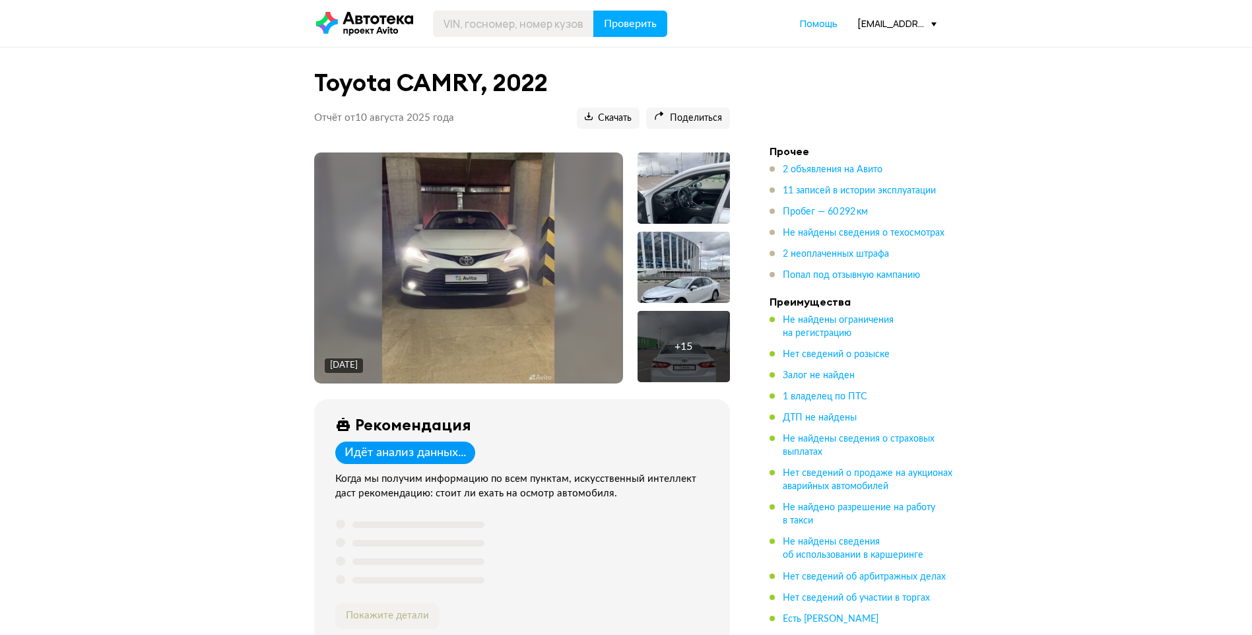
click at [896, 22] on div "[EMAIL_ADDRESS][DOMAIN_NAME]" at bounding box center [896, 23] width 79 height 13
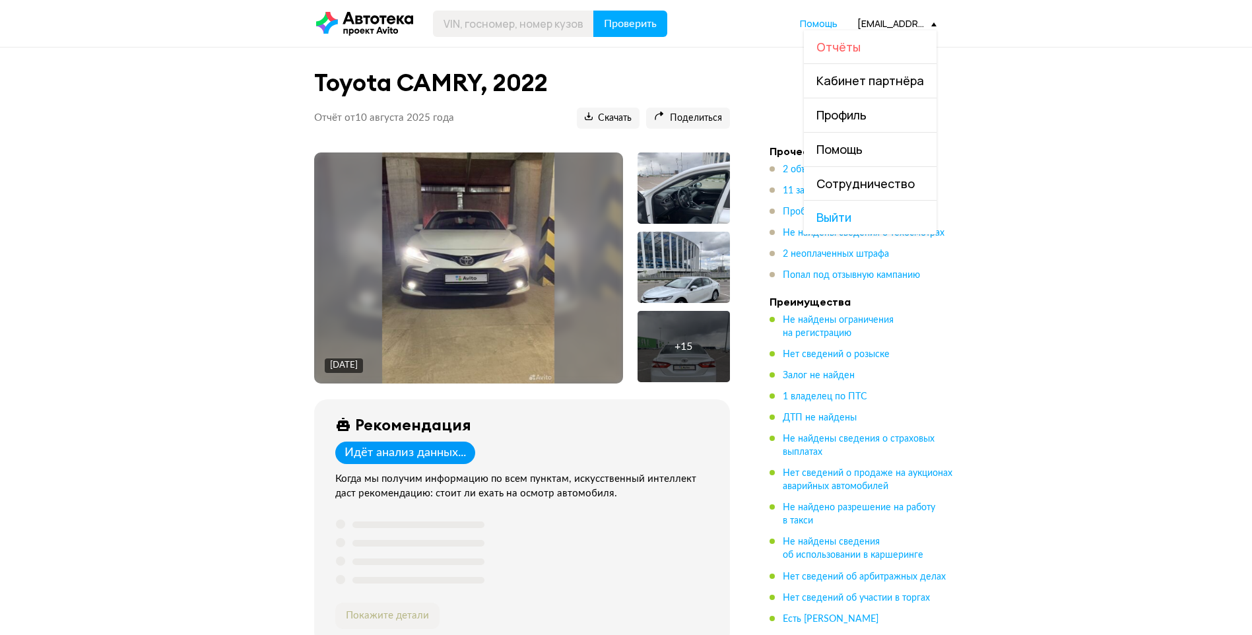
click at [856, 52] on span "Отчёты" at bounding box center [838, 47] width 44 height 16
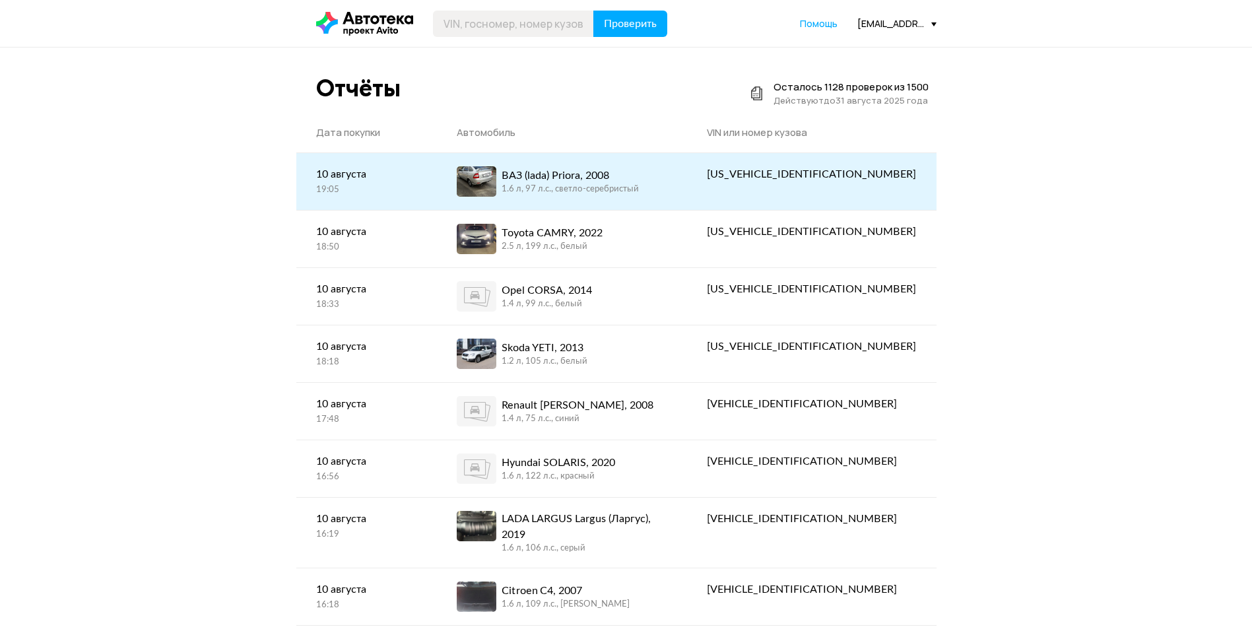
click at [829, 170] on div "[US_VEHICLE_IDENTIFICATION_NUMBER]" at bounding box center [811, 174] width 209 height 16
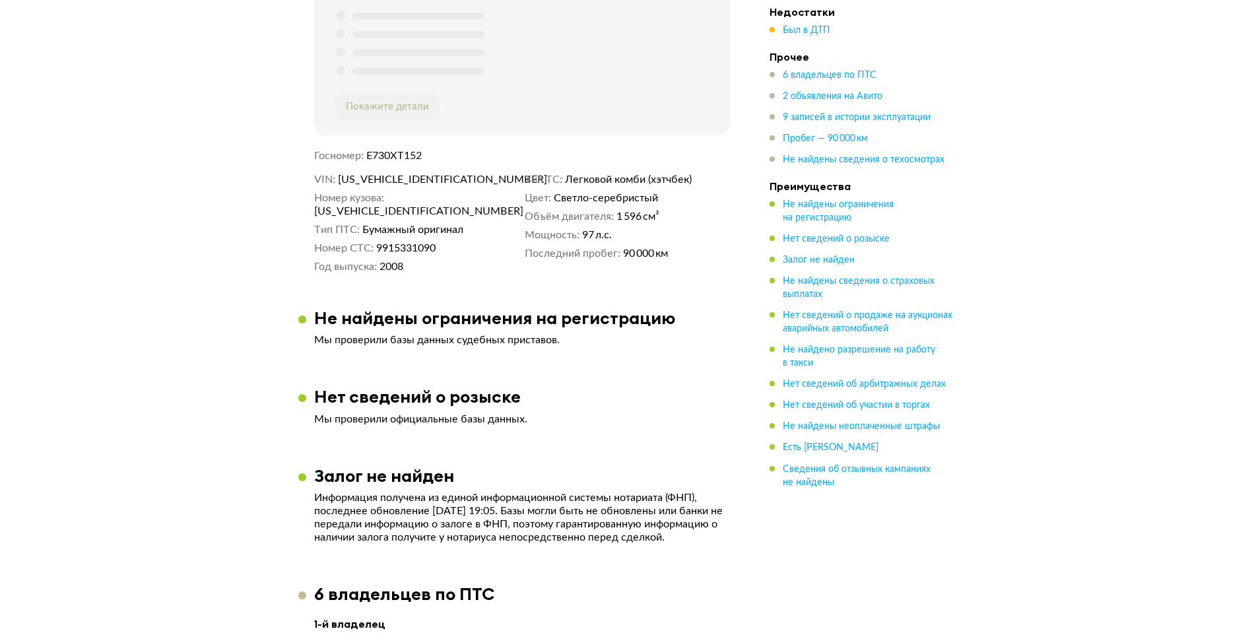
scroll to position [528, 0]
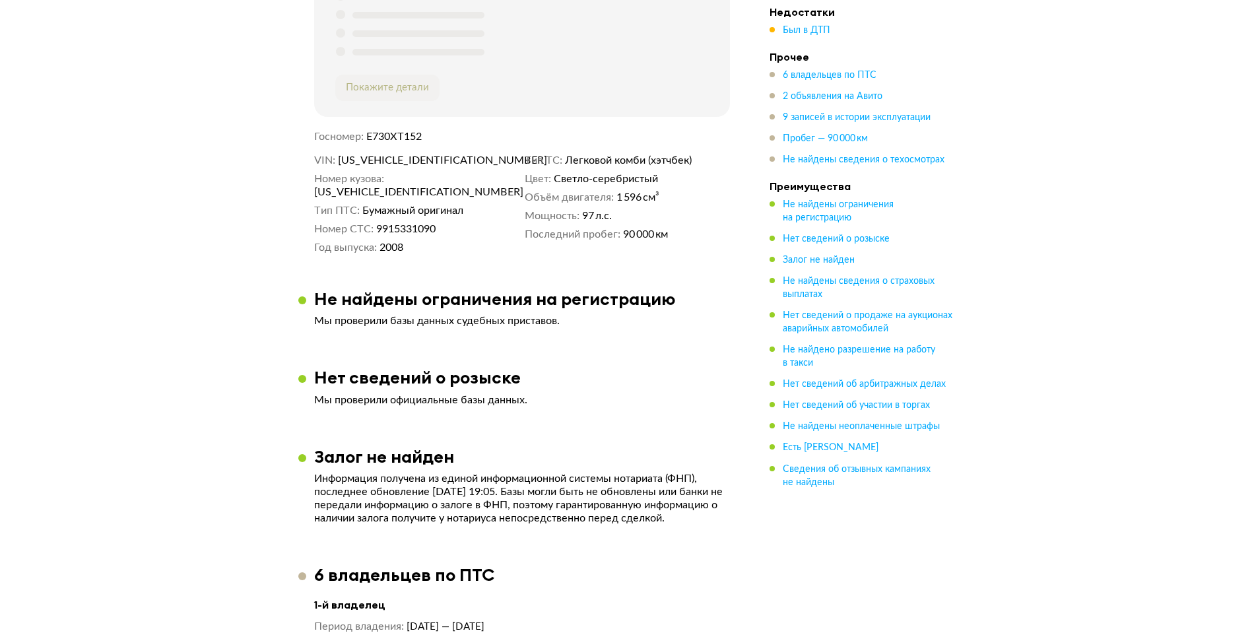
click at [405, 166] on span "[US_VEHICLE_IDENTIFICATION_NUMBER]" at bounding box center [414, 160] width 152 height 13
copy span "[US_VEHICLE_IDENTIFICATION_NUMBER]"
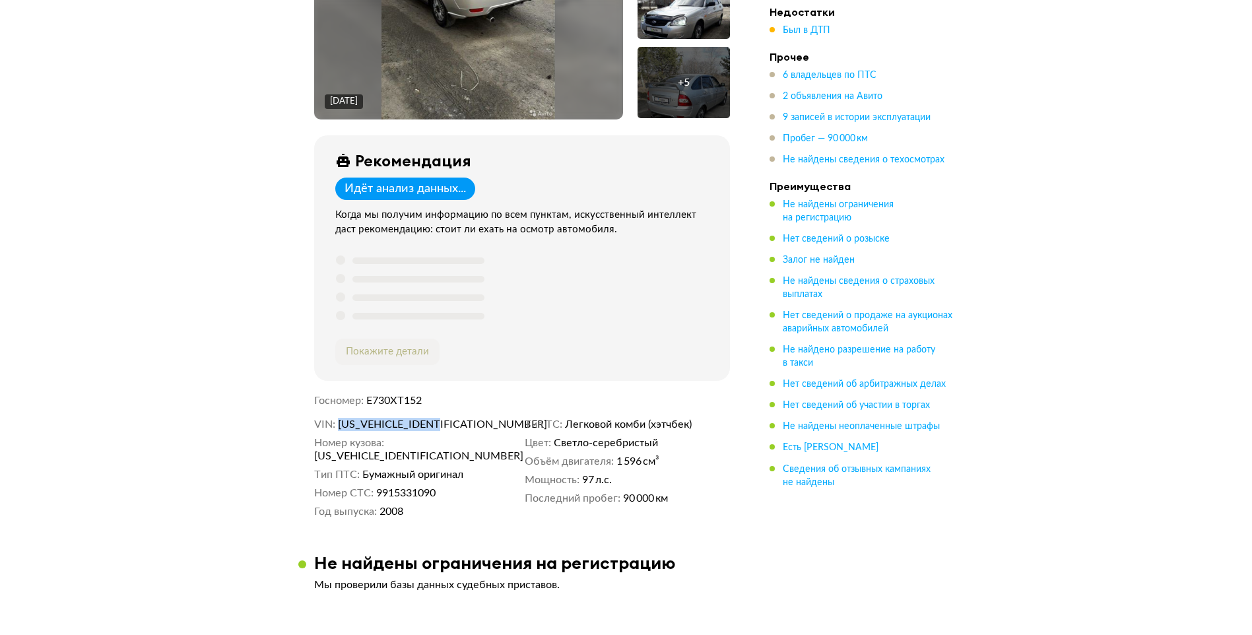
scroll to position [0, 0]
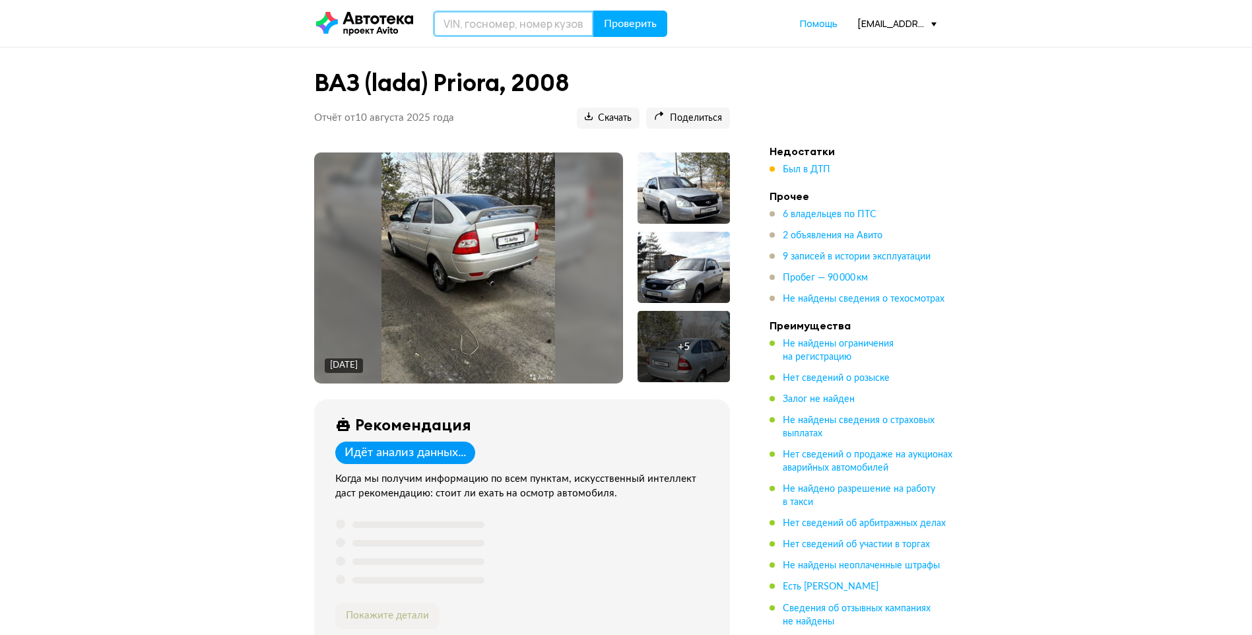
click at [489, 22] on input "text" at bounding box center [513, 24] width 161 height 26
type input "T"
type input "Е600ХА152"
click at [610, 34] on button "Проверить" at bounding box center [630, 24] width 74 height 26
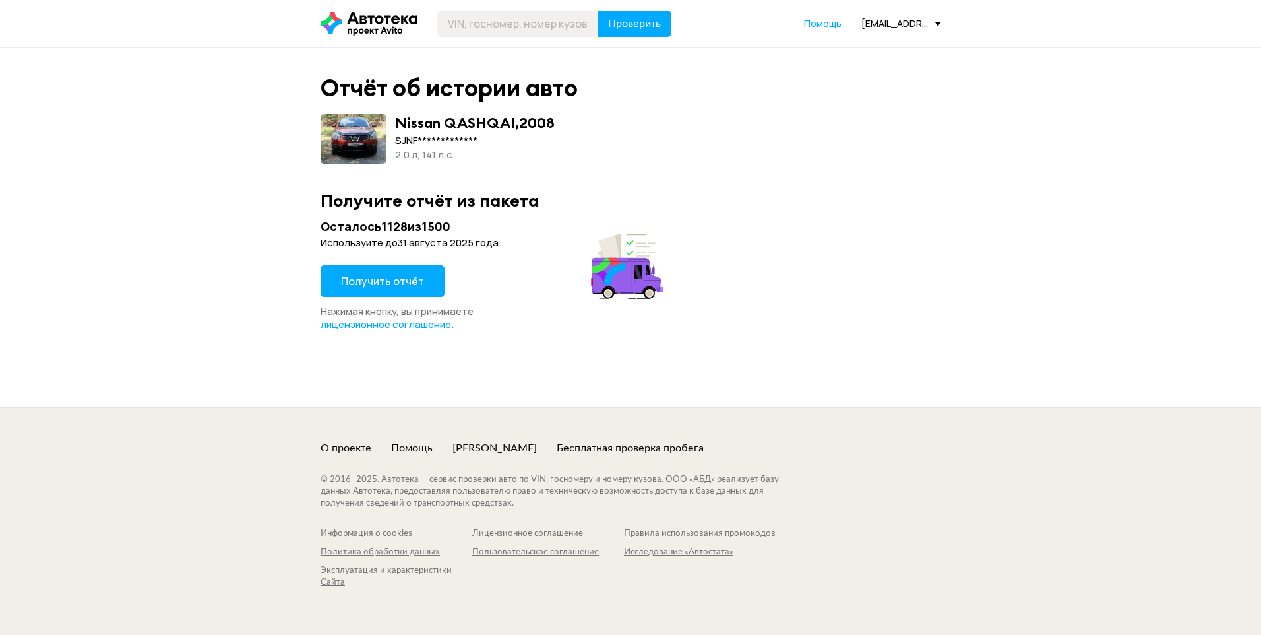
click at [377, 278] on span "Получить отчёт" at bounding box center [382, 281] width 83 height 15
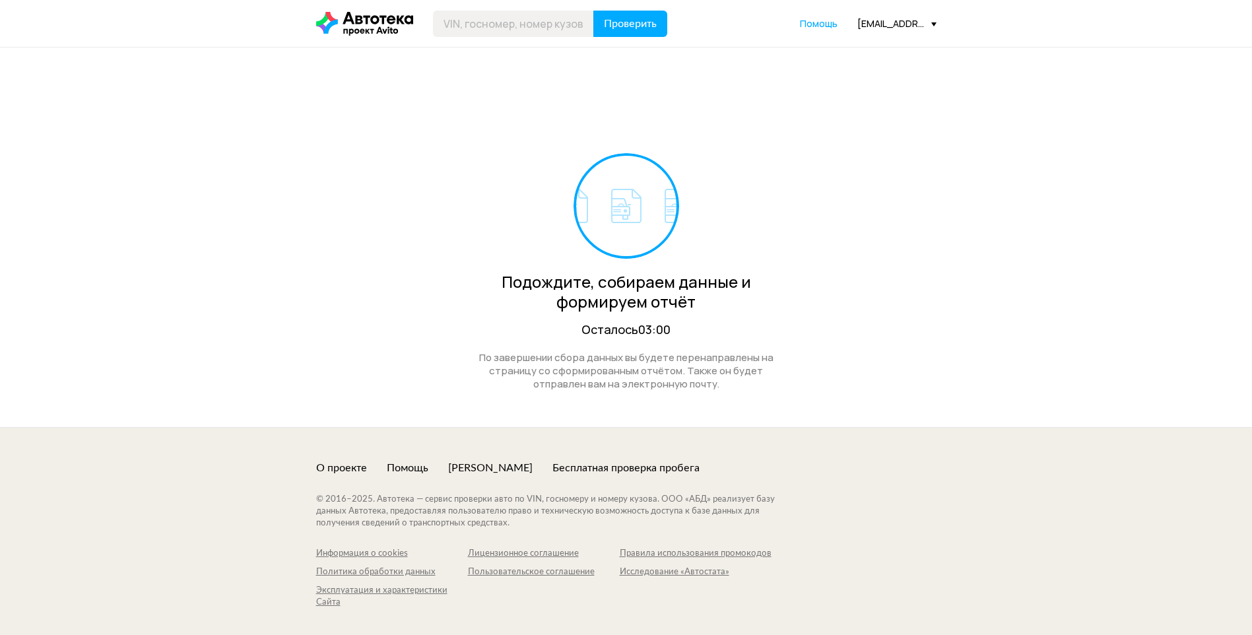
click at [870, 22] on div "[EMAIL_ADDRESS][DOMAIN_NAME]" at bounding box center [896, 23] width 79 height 13
click at [852, 48] on span "Отчёты" at bounding box center [838, 47] width 44 height 16
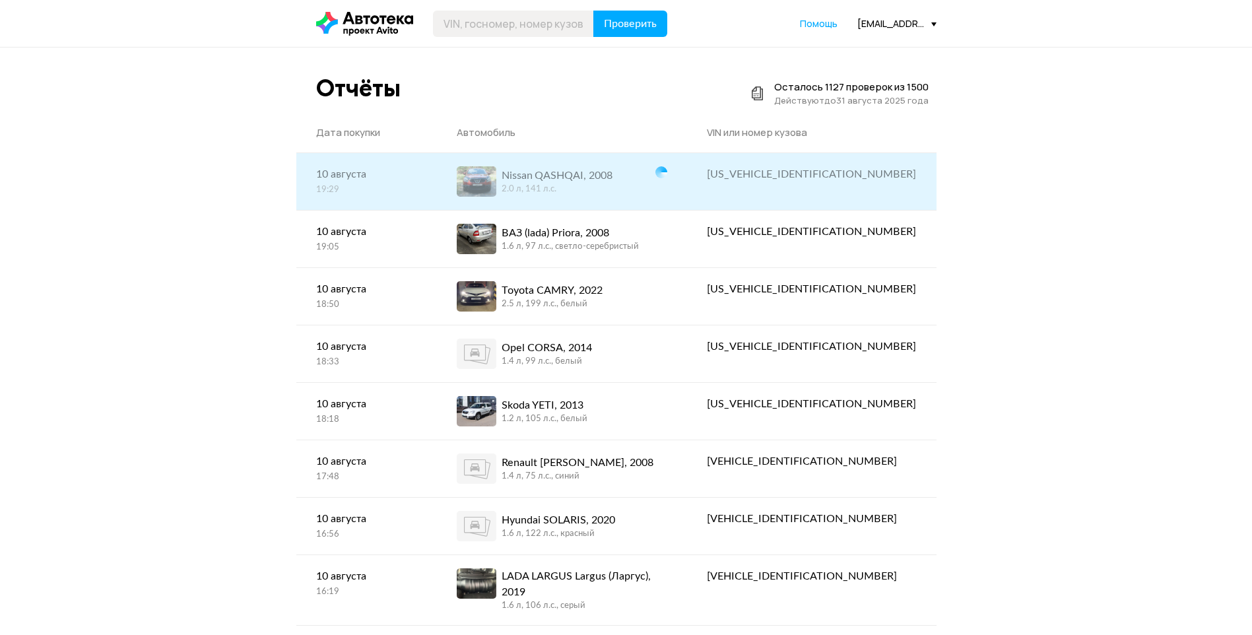
click at [813, 175] on div "[US_VEHICLE_IDENTIFICATION_NUMBER]" at bounding box center [811, 174] width 209 height 16
copy div "[US_VEHICLE_IDENTIFICATION_NUMBER]"
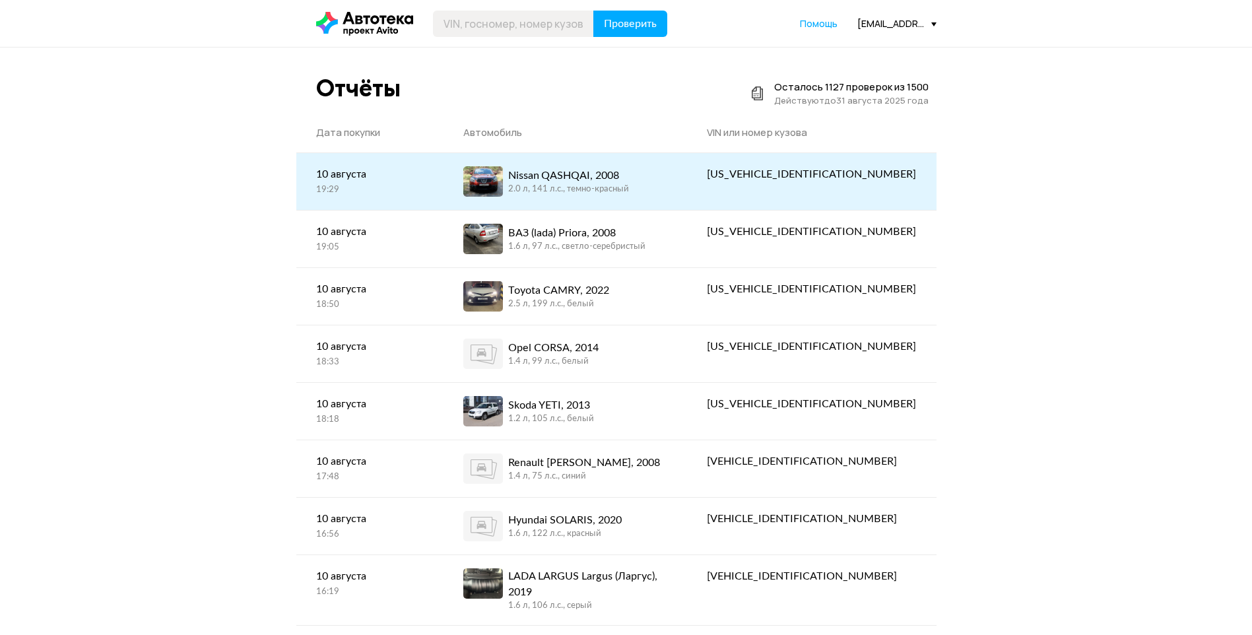
click at [561, 187] on div "2.0 л, 141 л.c., темно-красный" at bounding box center [568, 189] width 121 height 12
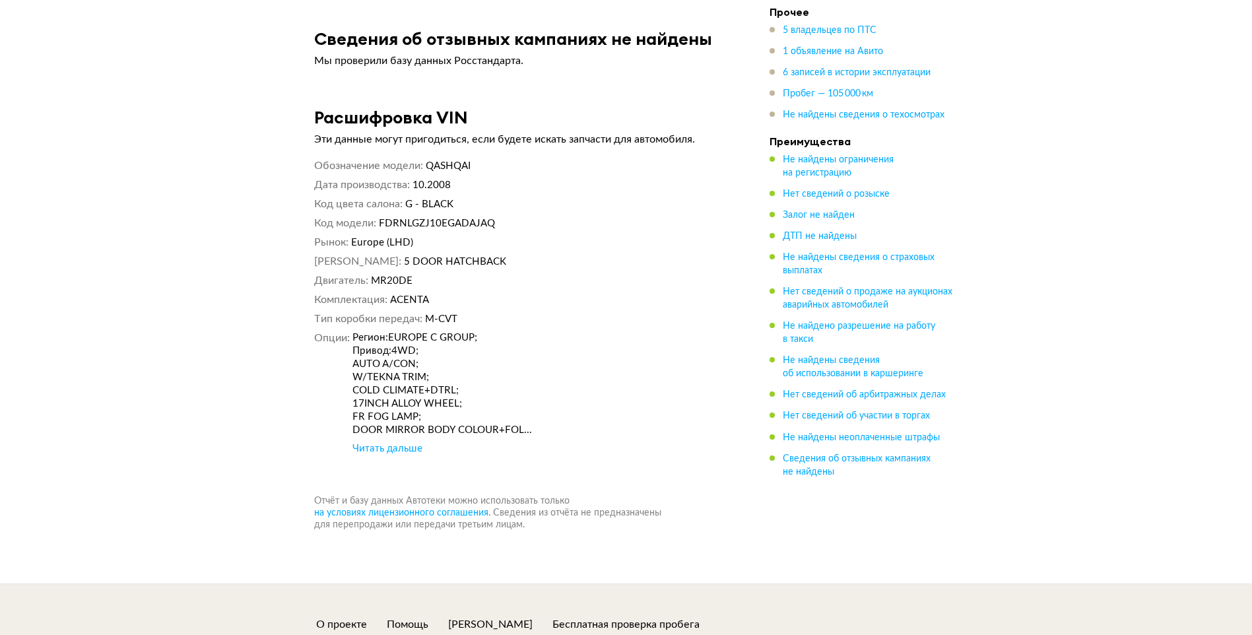
scroll to position [5447, 0]
